Goal: Book appointment/travel/reservation

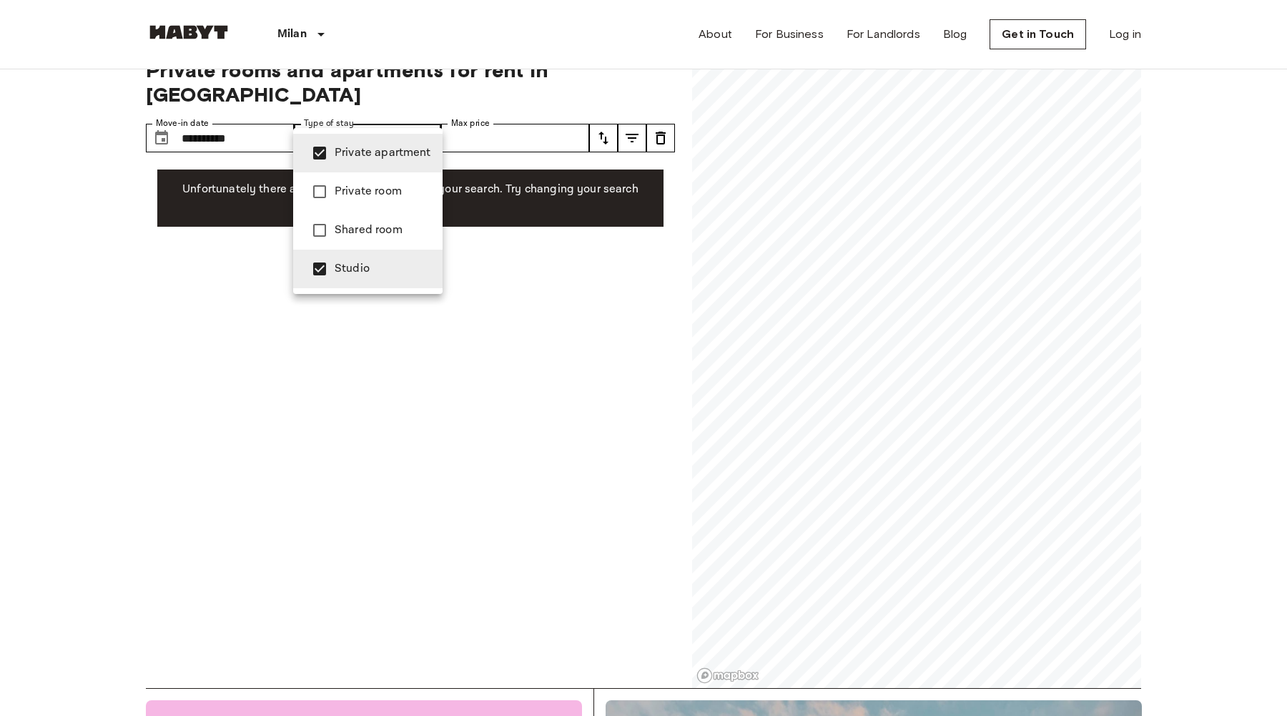
type input "**********"
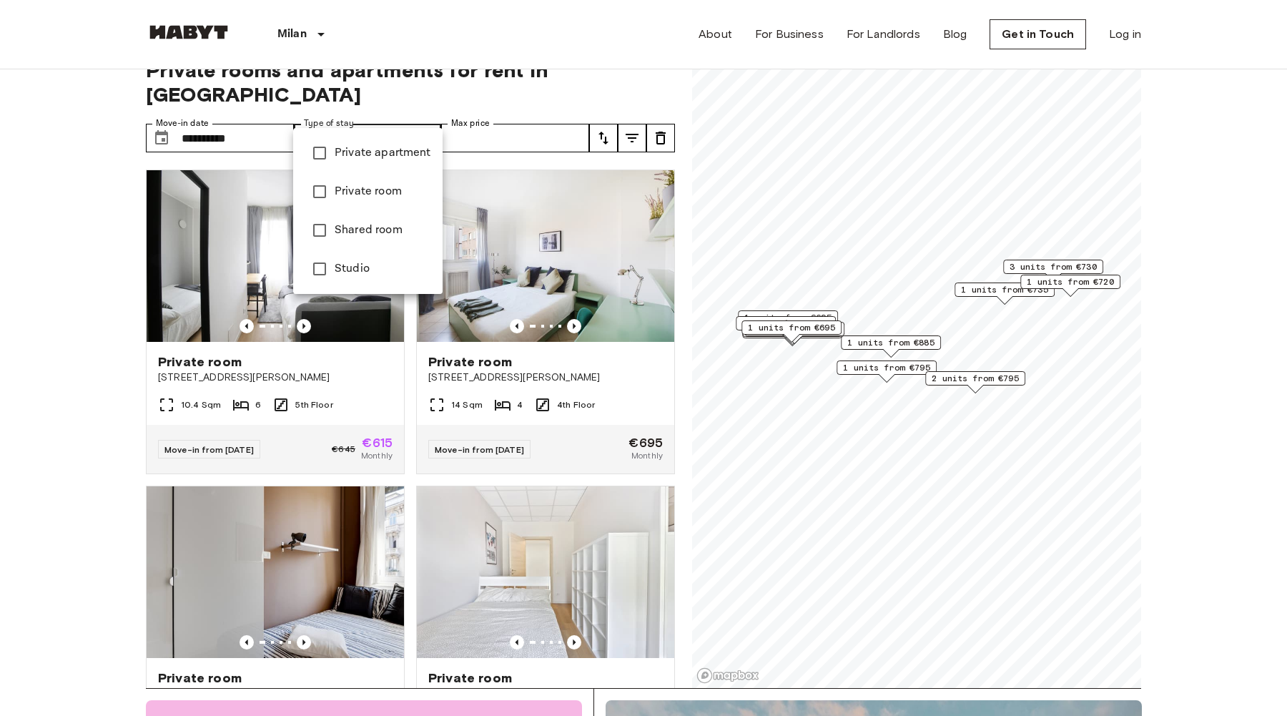
click at [132, 320] on div at bounding box center [643, 358] width 1287 height 716
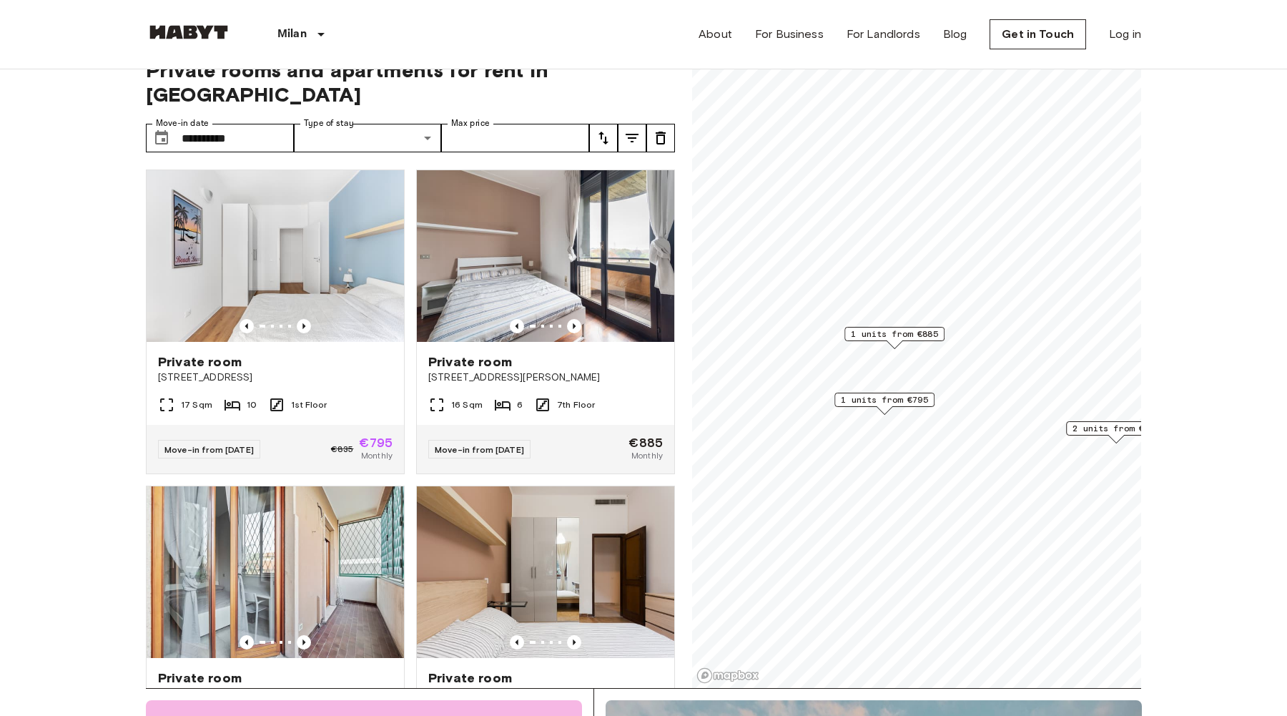
click at [885, 333] on span "1 units from €885" at bounding box center [894, 333] width 87 height 13
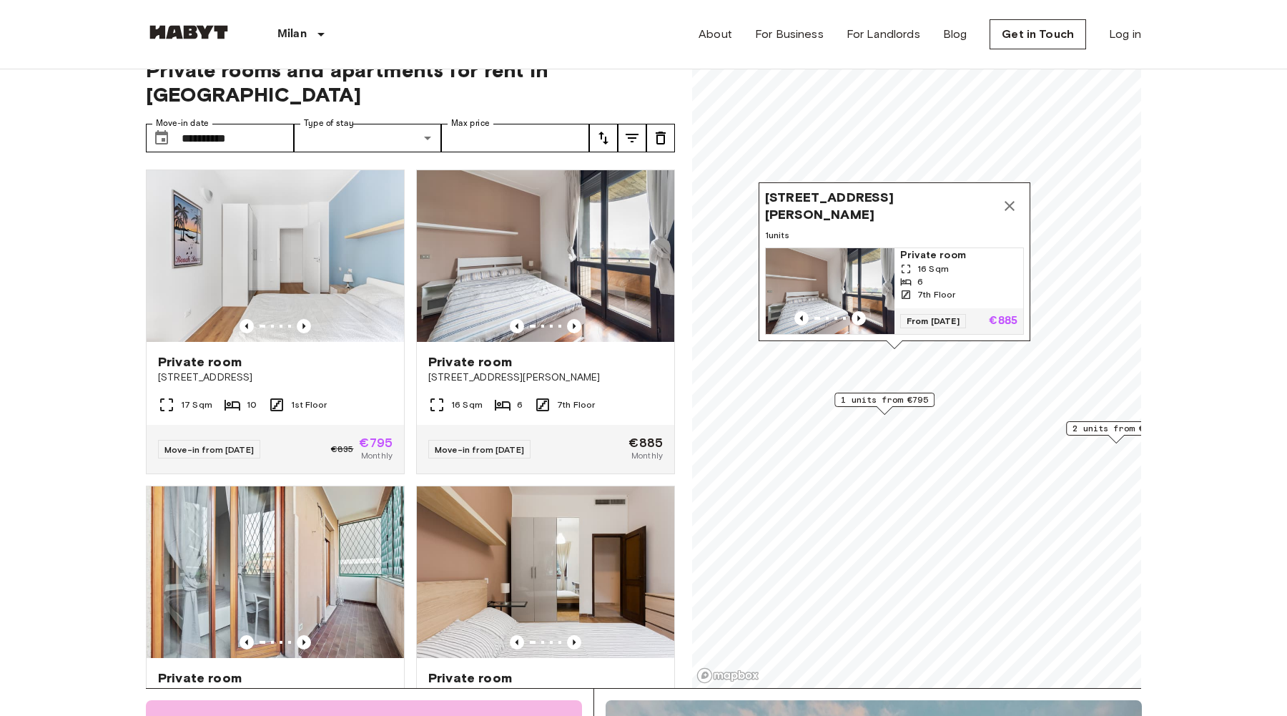
click at [864, 211] on span "[STREET_ADDRESS][PERSON_NAME]" at bounding box center [880, 206] width 230 height 34
click at [938, 251] on span "Private room" at bounding box center [958, 255] width 117 height 14
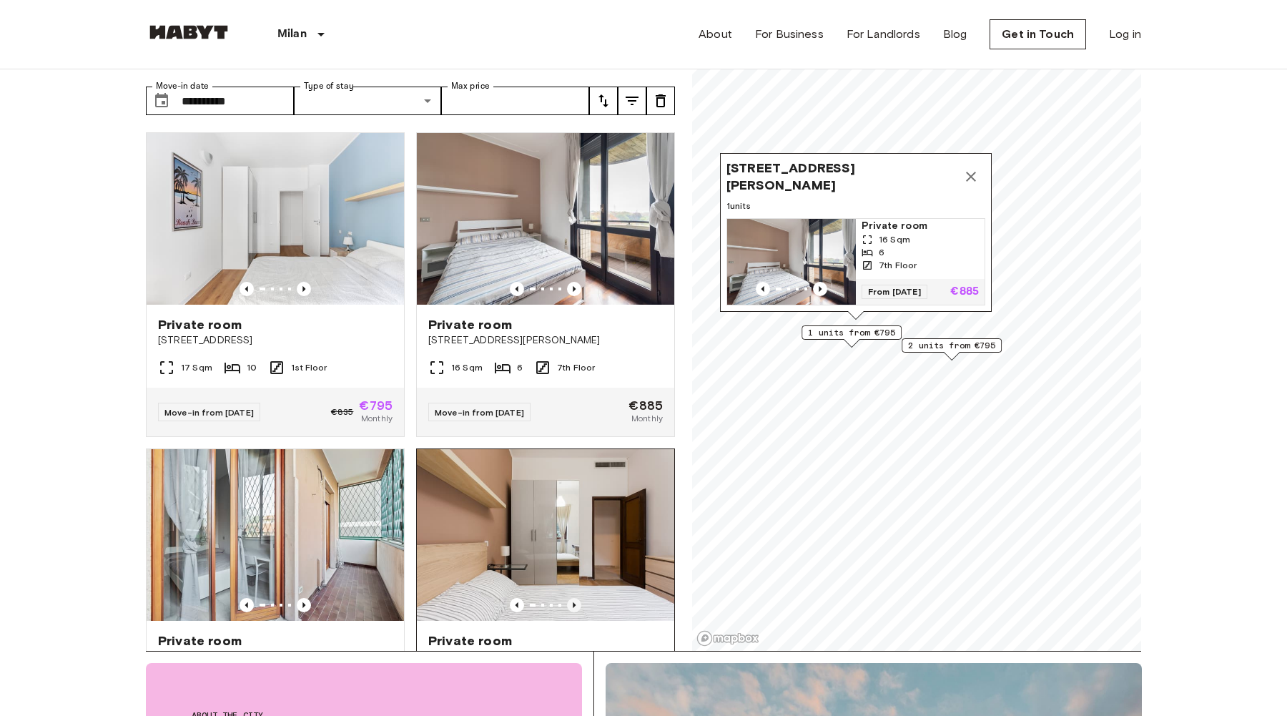
click at [570, 598] on icon "Previous image" at bounding box center [574, 605] width 14 height 14
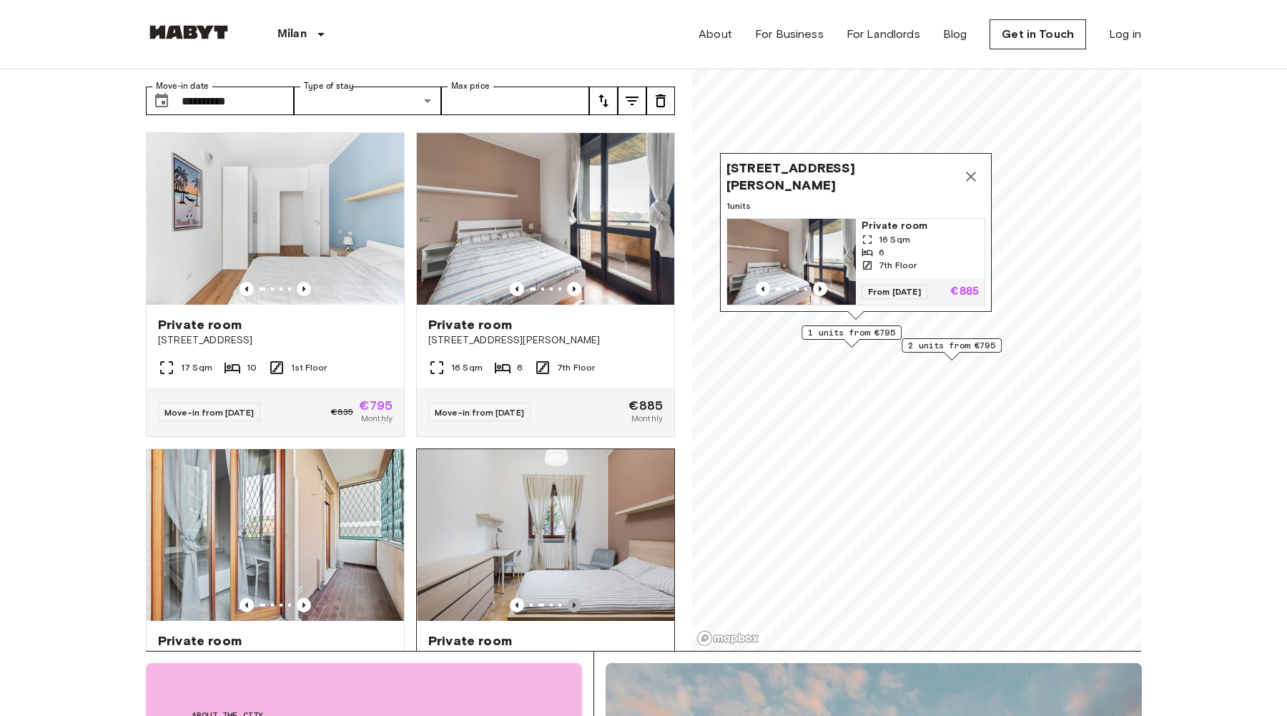
click at [570, 598] on icon "Previous image" at bounding box center [574, 605] width 14 height 14
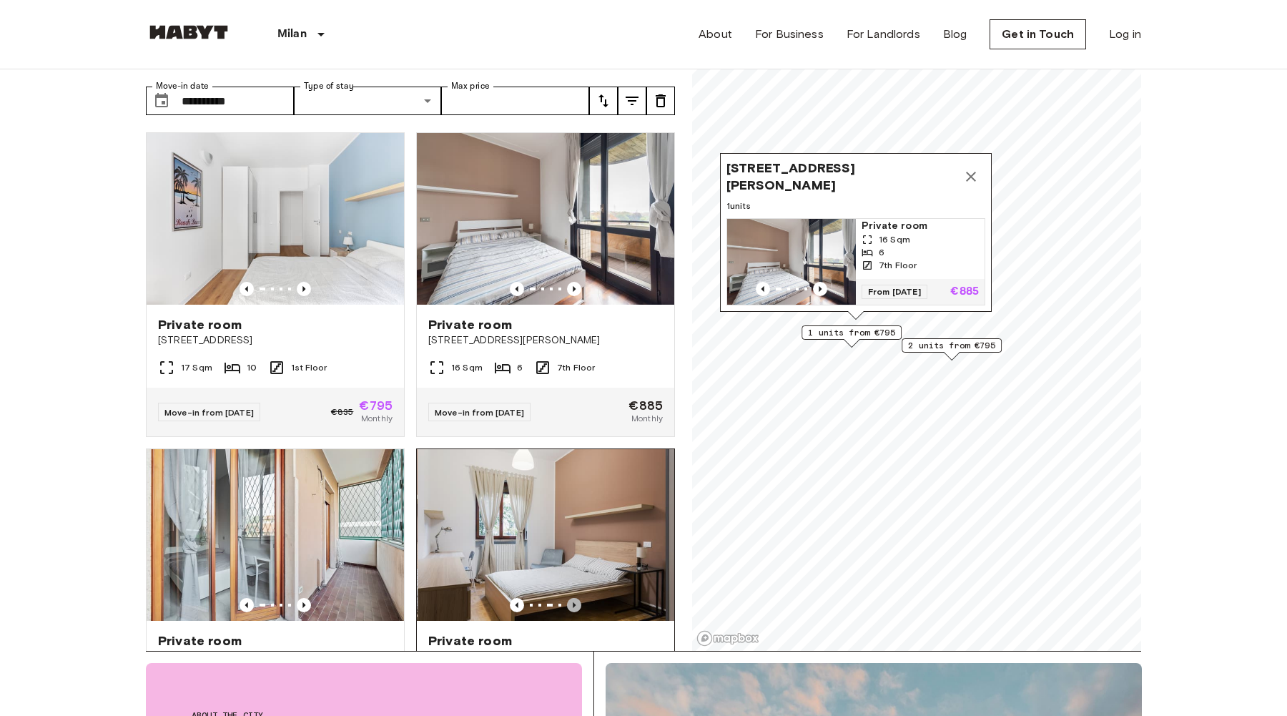
click at [570, 598] on icon "Previous image" at bounding box center [574, 605] width 14 height 14
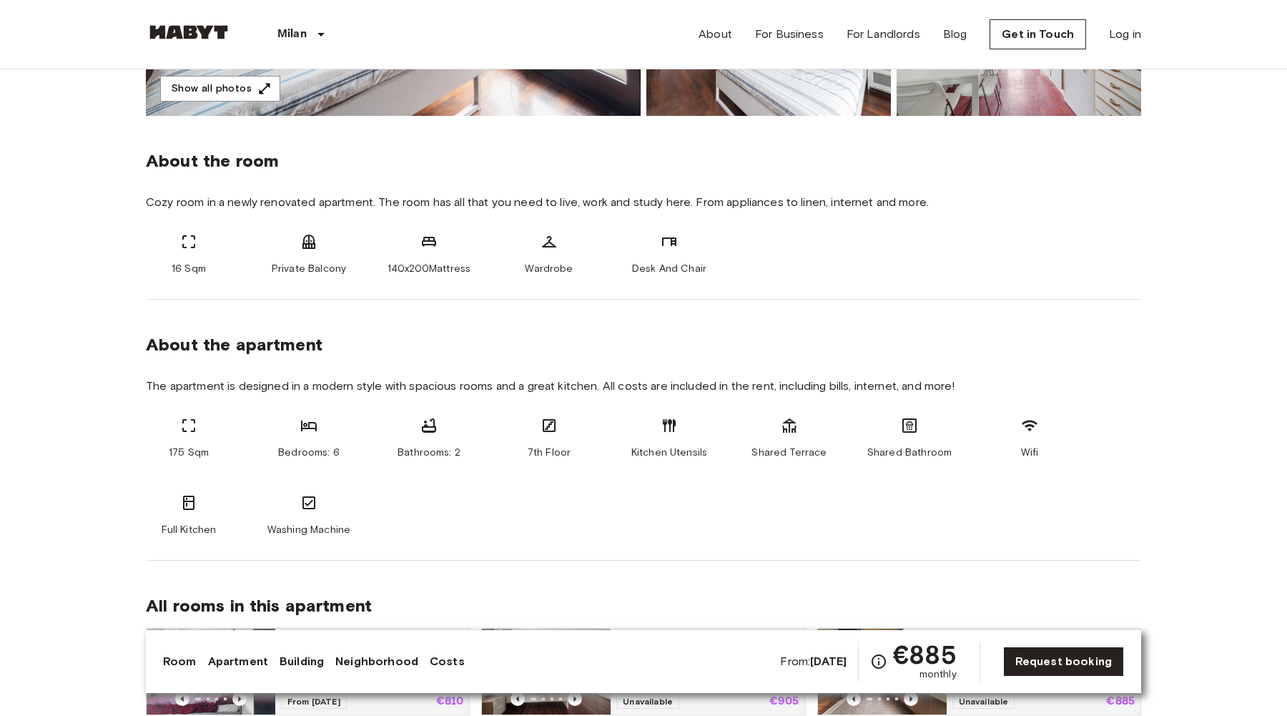
scroll to position [449, 0]
